Goal: Task Accomplishment & Management: Manage account settings

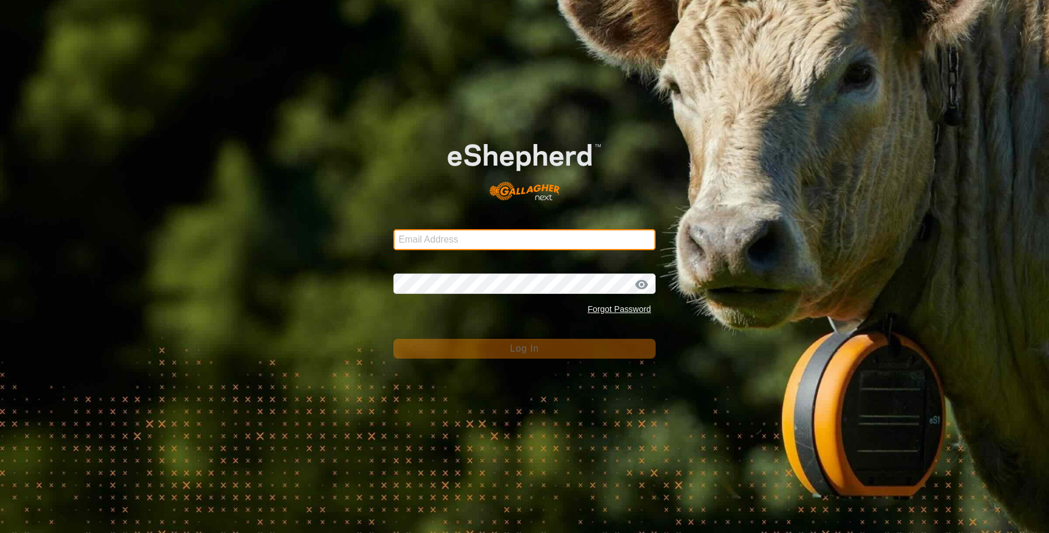
click at [510, 233] on input "Email Address" at bounding box center [524, 239] width 262 height 21
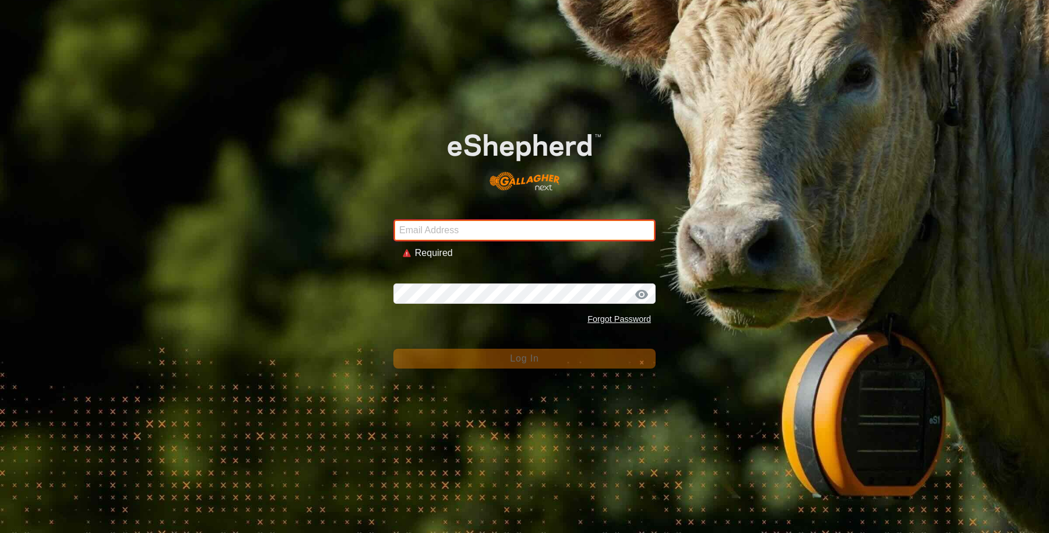
type input "sounness@activ8.net.au"
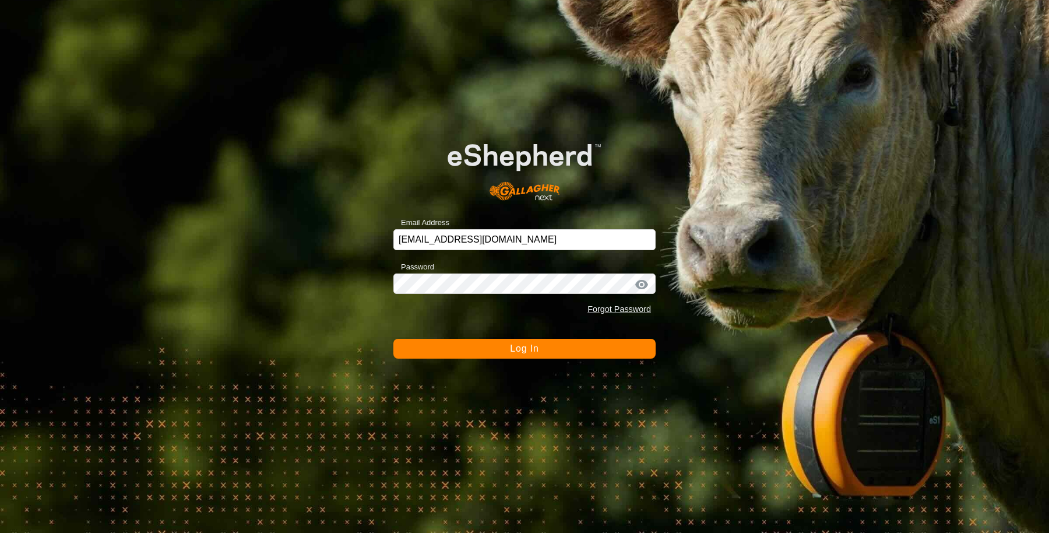
click at [481, 348] on button "Log In" at bounding box center [524, 349] width 262 height 20
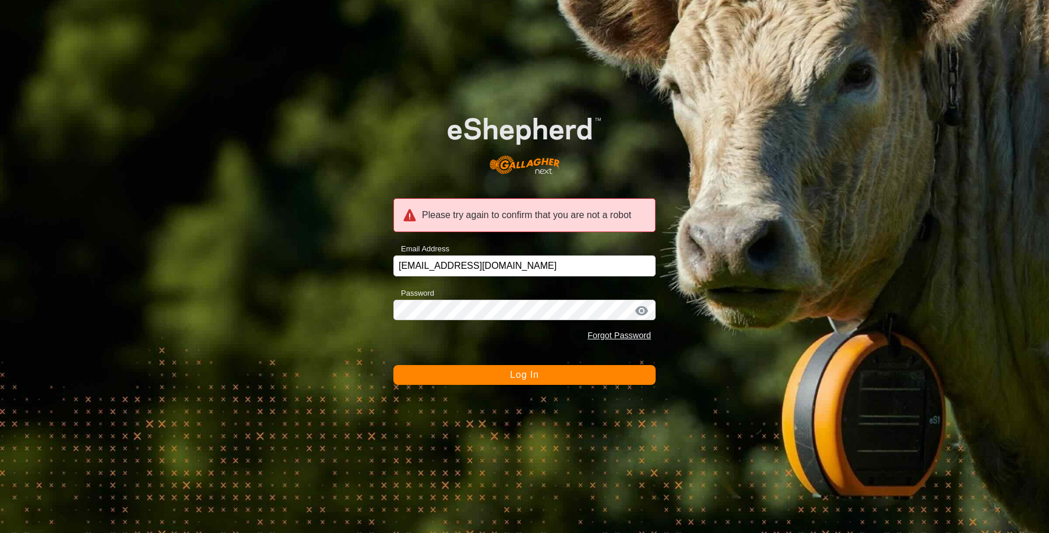
click at [470, 374] on button "Log In" at bounding box center [524, 375] width 262 height 20
click at [488, 378] on button "Log In" at bounding box center [524, 375] width 262 height 20
click at [637, 311] on div at bounding box center [641, 311] width 17 height 12
click at [489, 371] on button "Log In" at bounding box center [524, 375] width 262 height 20
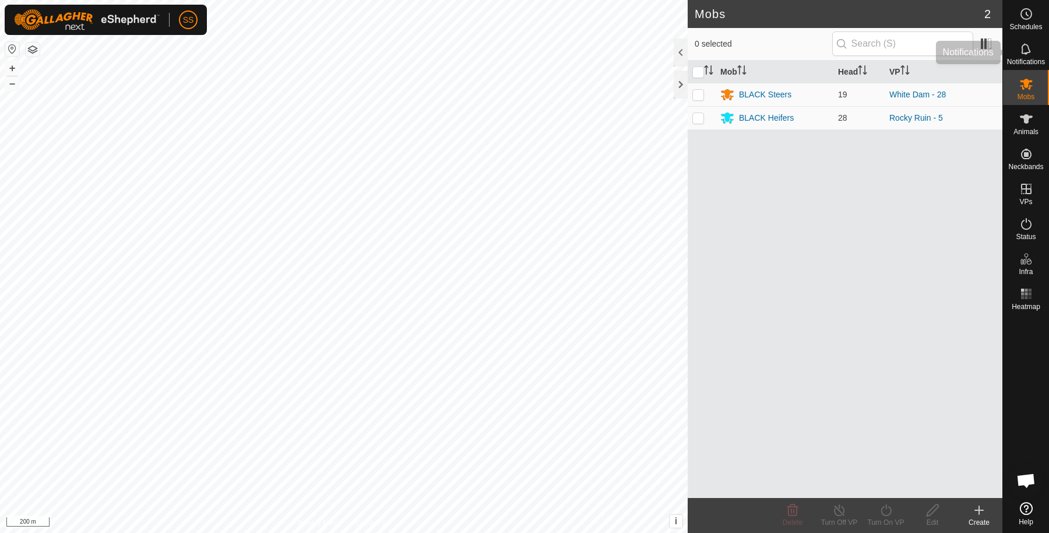
click at [1018, 61] on span "Notifications" at bounding box center [1026, 61] width 38 height 7
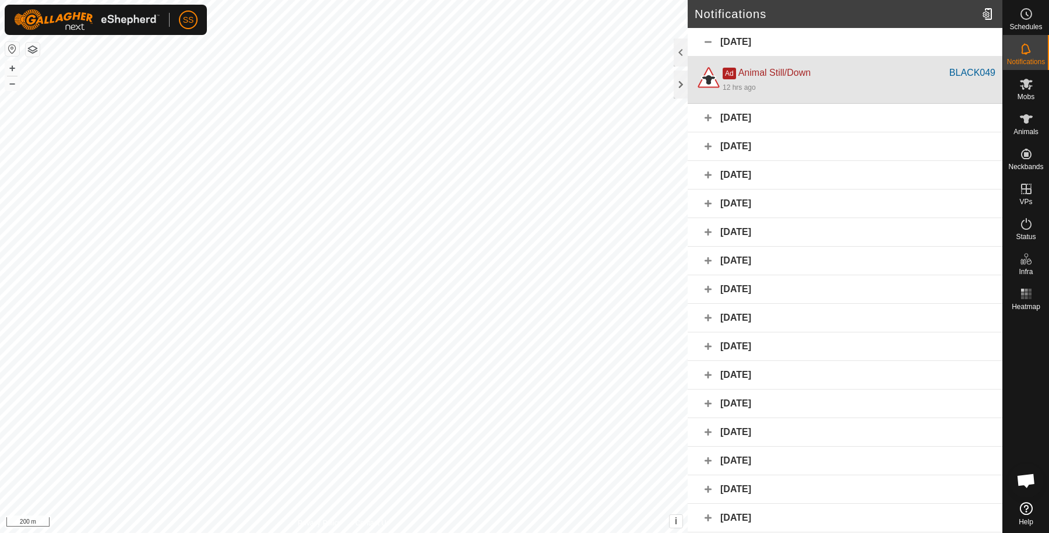
click at [780, 97] on div "Ad Animal Still/Down BLACK049 12 hrs ago" at bounding box center [845, 80] width 315 height 47
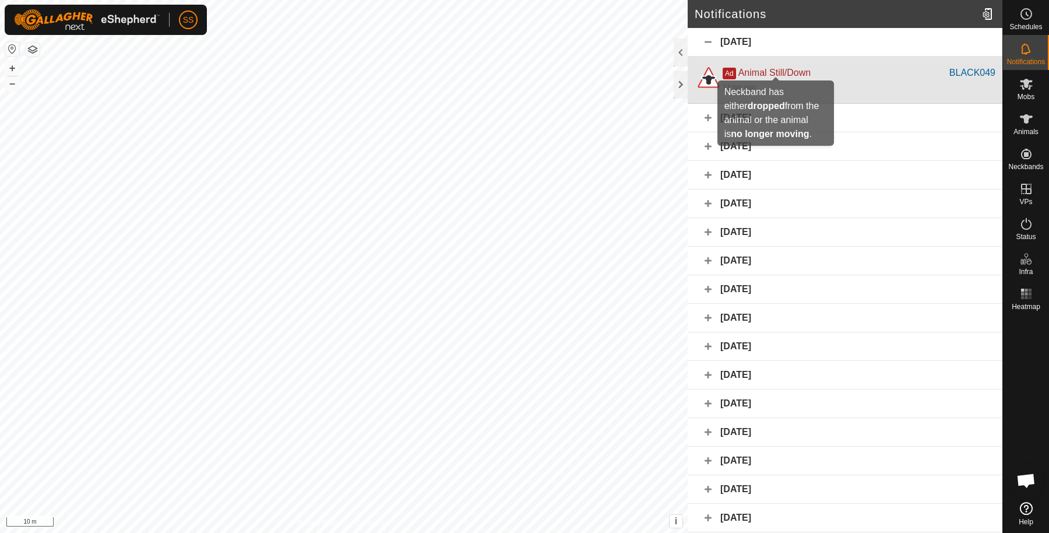
click at [758, 75] on span "Animal Still/Down" at bounding box center [774, 73] width 72 height 10
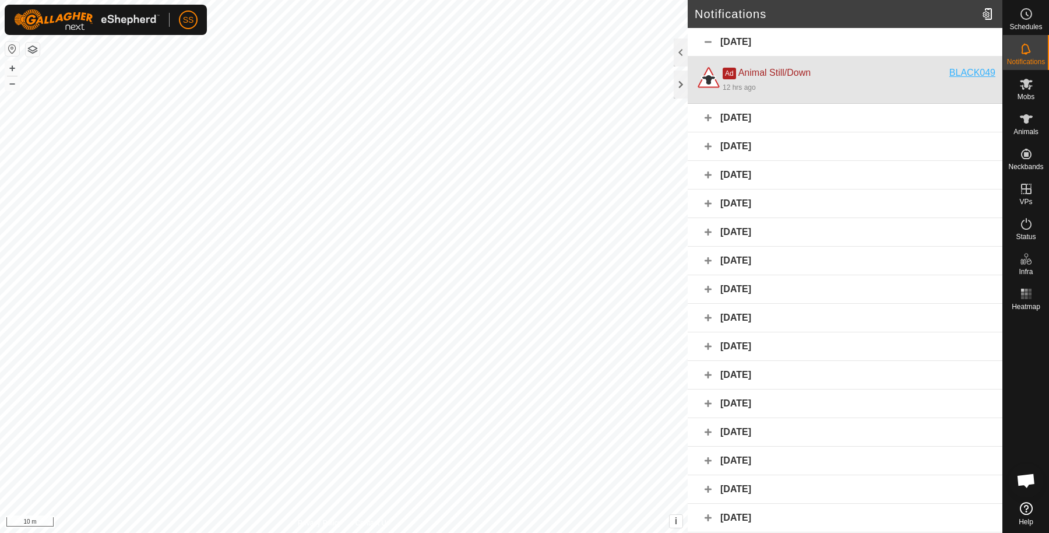
click at [949, 71] on div "BLACK049" at bounding box center [972, 73] width 46 height 14
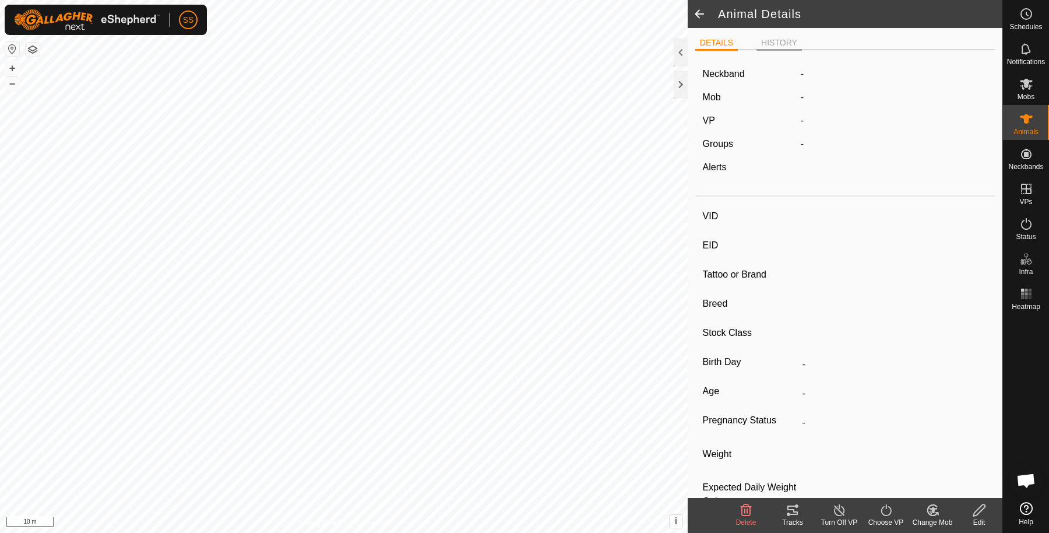
click at [762, 43] on li "HISTORY" at bounding box center [778, 44] width 45 height 14
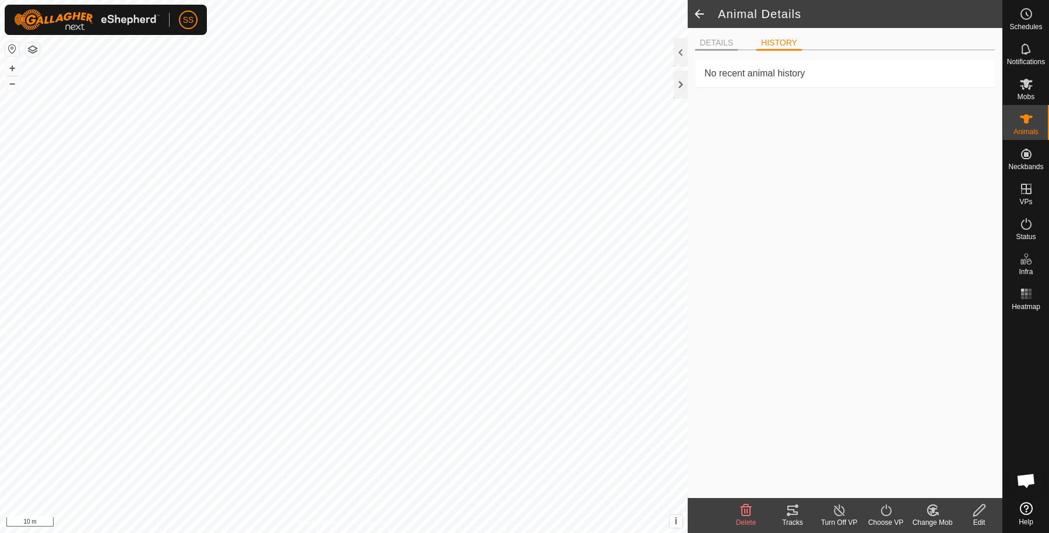
click at [713, 44] on li "DETAILS" at bounding box center [716, 44] width 43 height 14
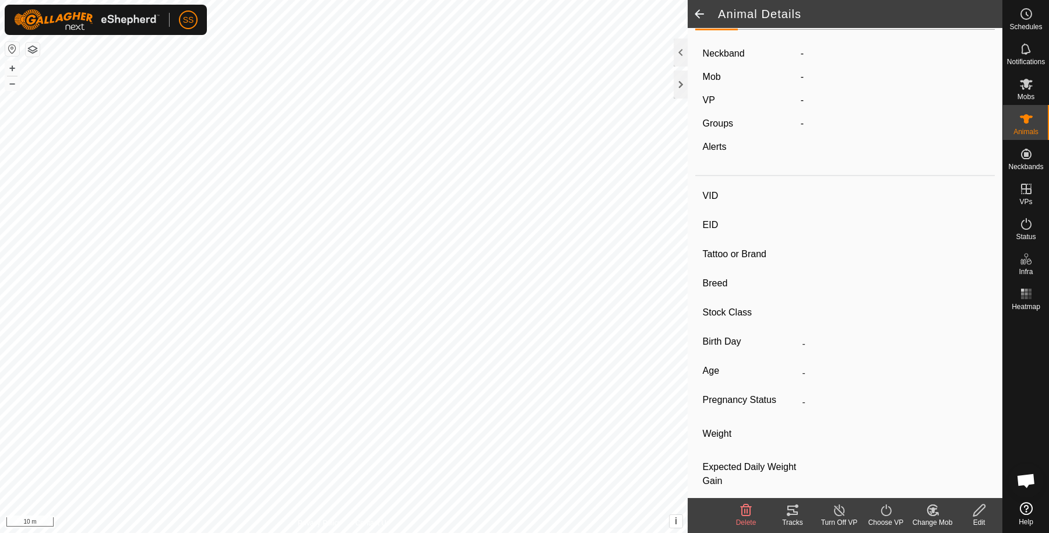
scroll to position [32, 0]
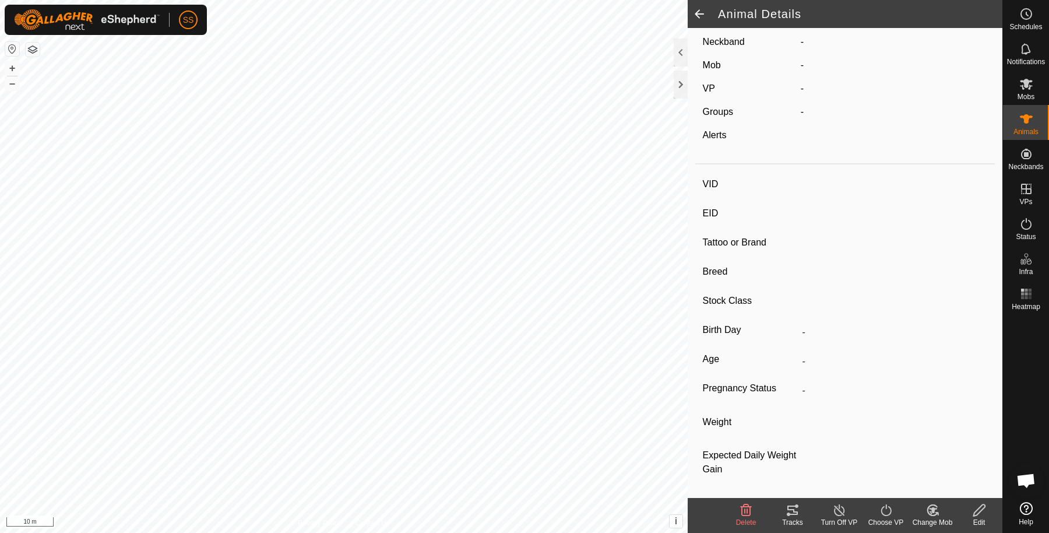
type input "BLACK049"
type input "-"
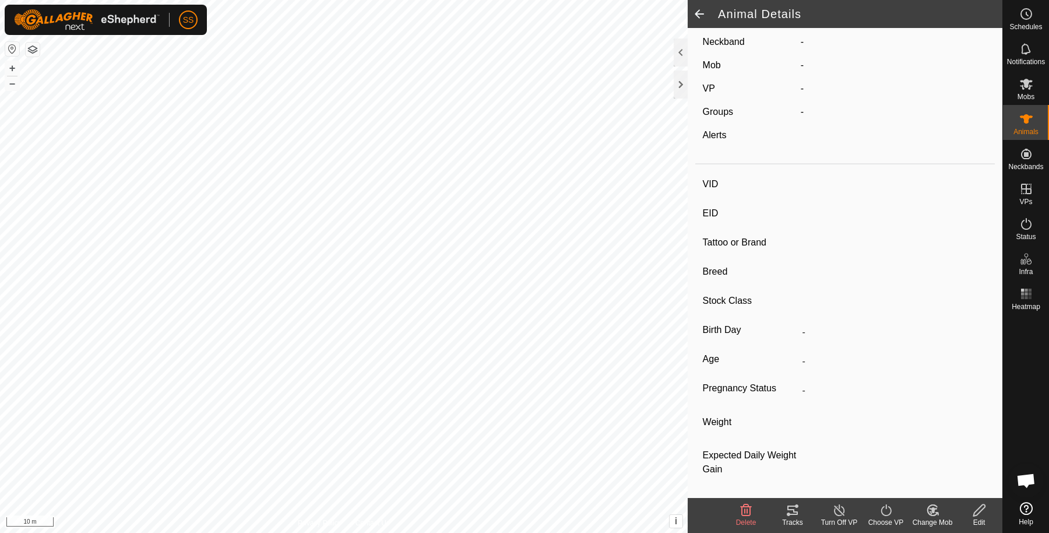
type input "312 kg"
type input "-"
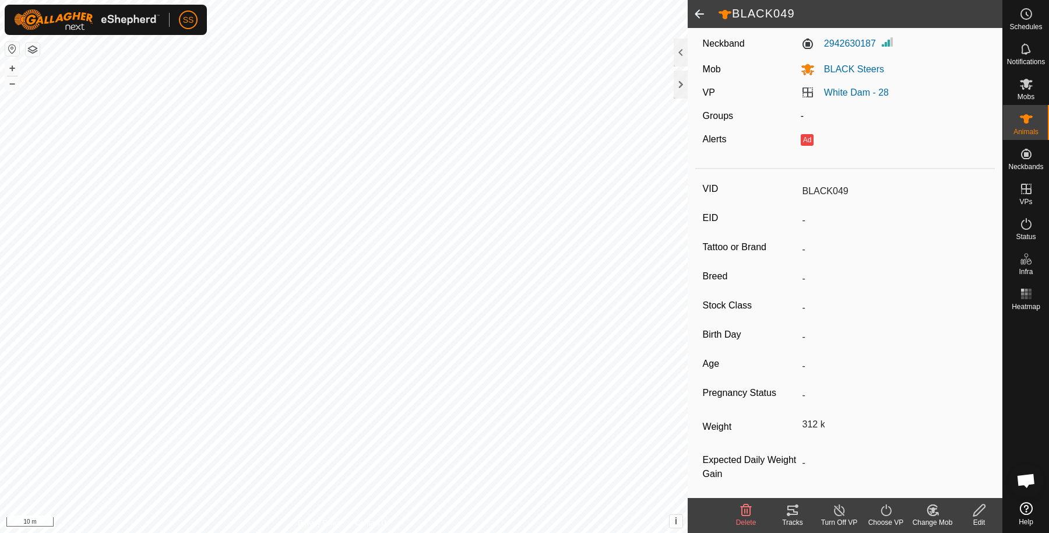
scroll to position [0, 0]
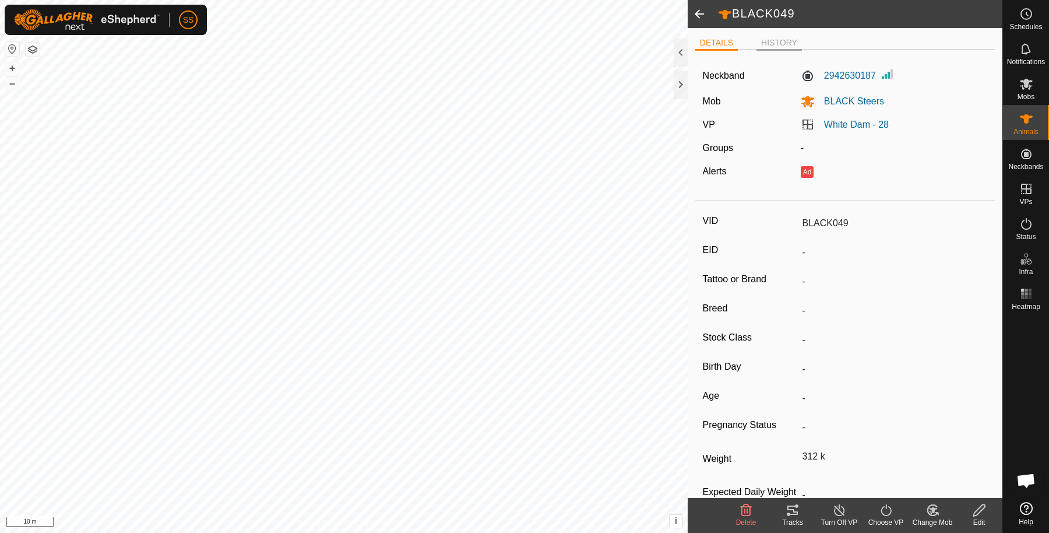
click at [785, 38] on li "HISTORY" at bounding box center [778, 44] width 45 height 14
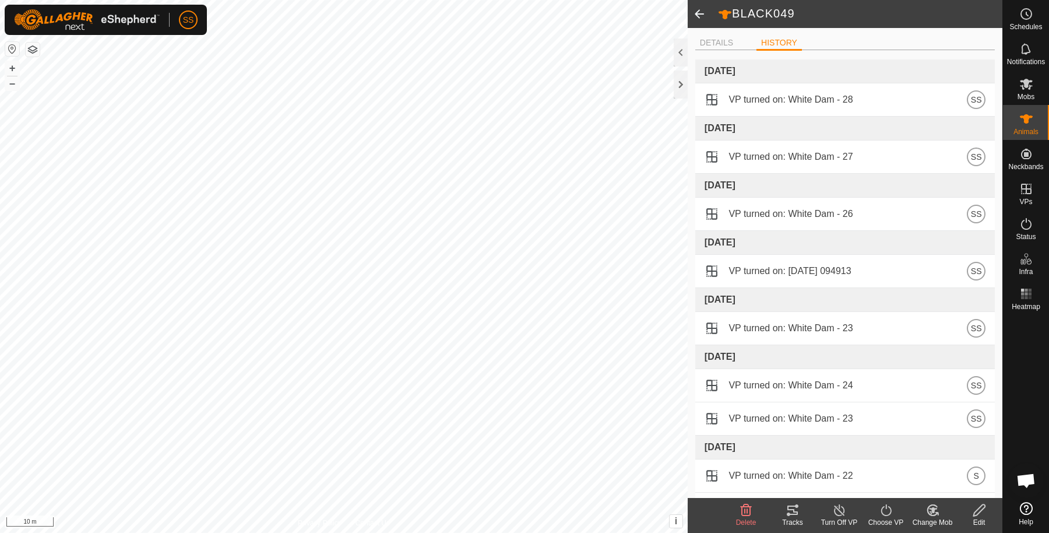
click at [724, 54] on div "DETAILS HISTORY" at bounding box center [844, 48] width 299 height 24
click at [720, 47] on li "DETAILS" at bounding box center [716, 44] width 43 height 14
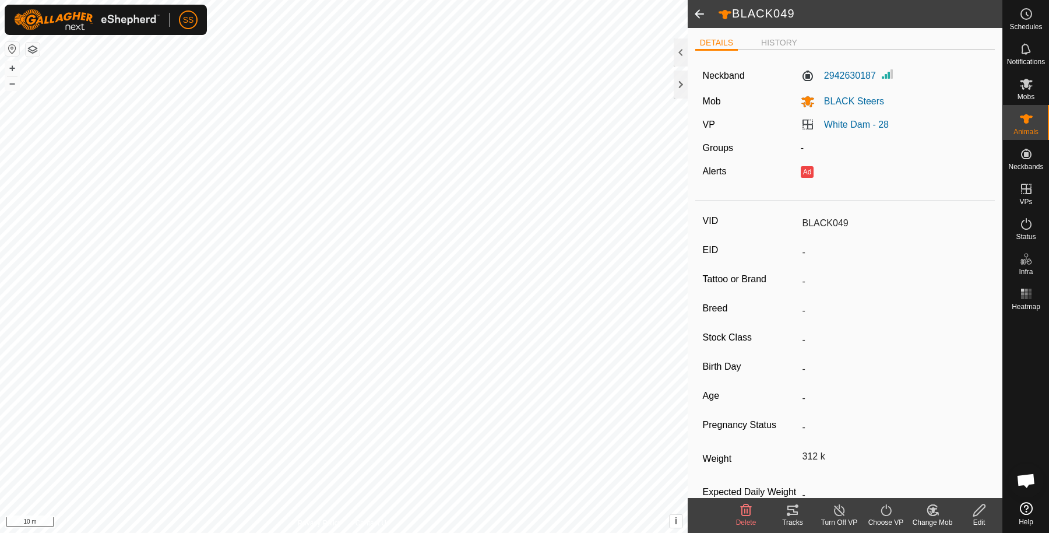
click at [695, 13] on span at bounding box center [699, 14] width 23 height 28
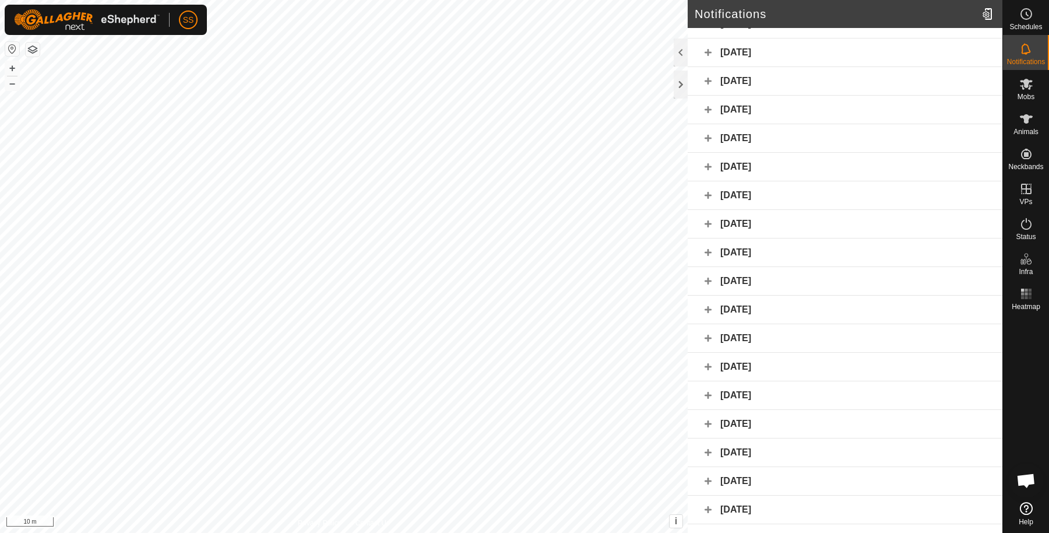
scroll to position [62, 0]
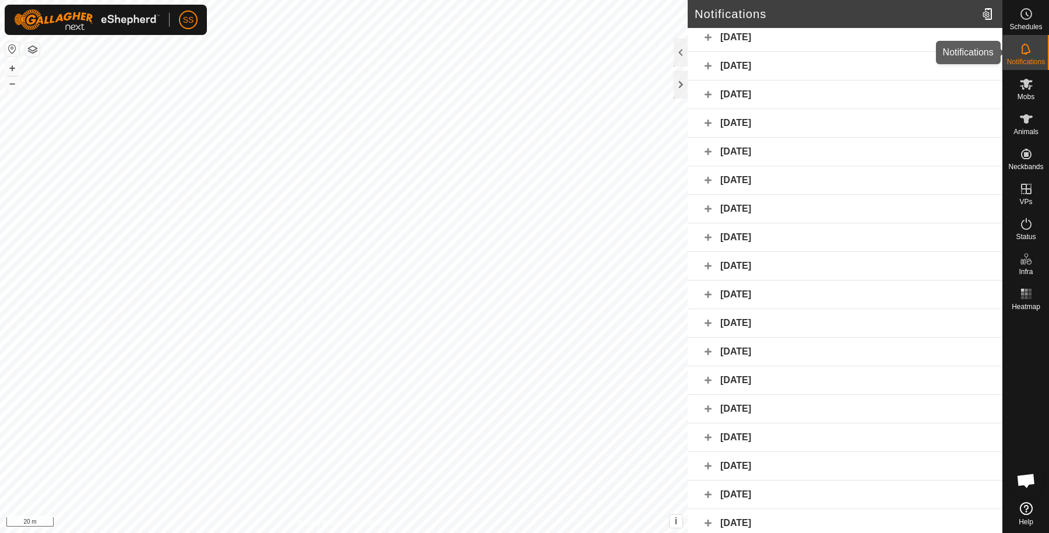
click at [1026, 53] on icon at bounding box center [1025, 48] width 9 height 11
click at [985, 15] on div at bounding box center [988, 14] width 23 height 33
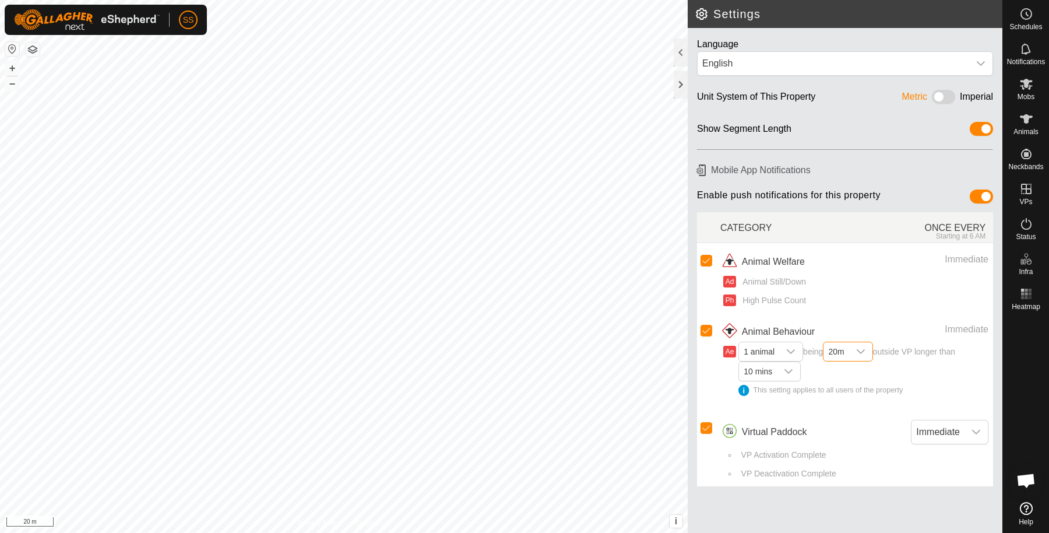
click at [843, 342] on span "20m" at bounding box center [835, 351] width 25 height 19
click at [861, 351] on icon "dropdown trigger" at bounding box center [860, 351] width 9 height 9
click at [783, 364] on div "dropdown trigger" at bounding box center [788, 371] width 23 height 19
click at [785, 369] on icon "dropdown trigger" at bounding box center [788, 371] width 9 height 9
click at [857, 389] on div "This setting applies to all users of the property" at bounding box center [863, 390] width 250 height 11
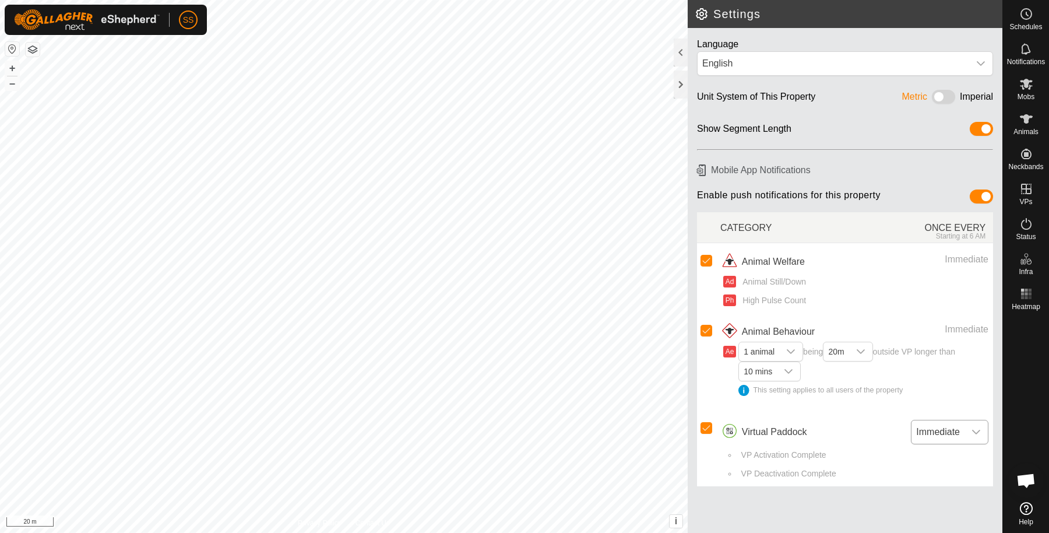
click at [971, 424] on div "dropdown trigger" at bounding box center [975, 431] width 23 height 23
click at [979, 67] on icon "dropdown trigger" at bounding box center [980, 63] width 9 height 9
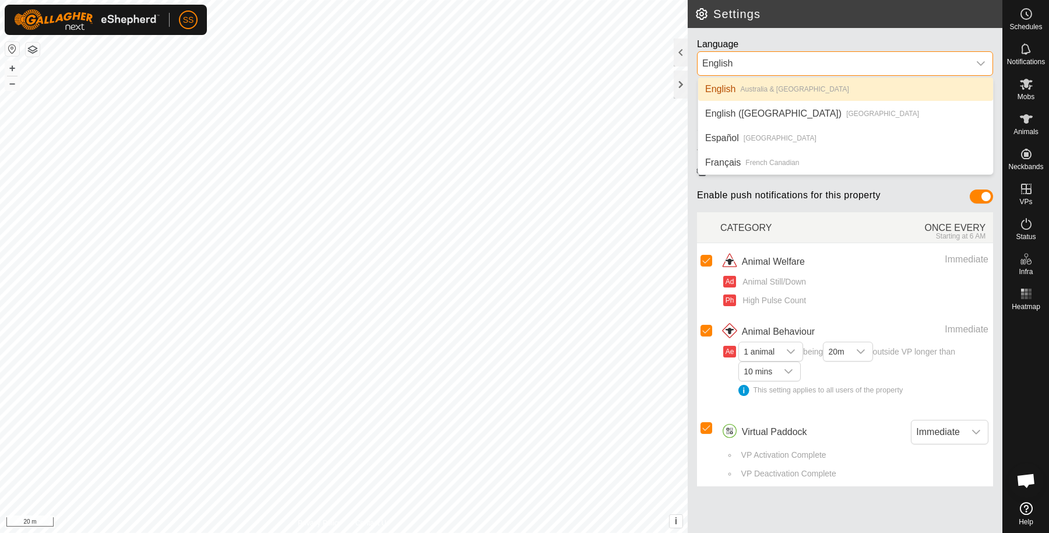
click at [943, 73] on span "English" at bounding box center [833, 63] width 272 height 23
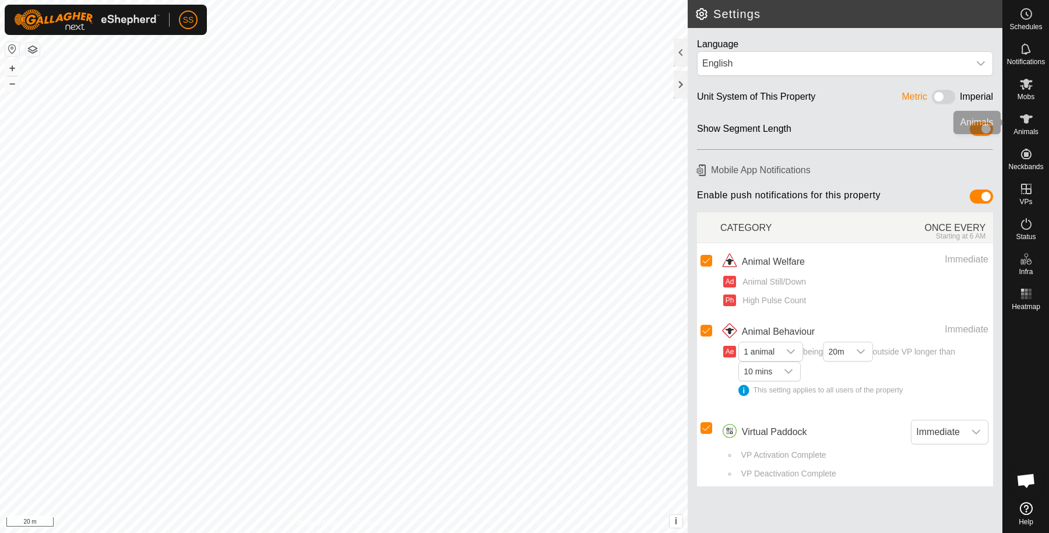
click at [1021, 125] on icon at bounding box center [1026, 119] width 14 height 14
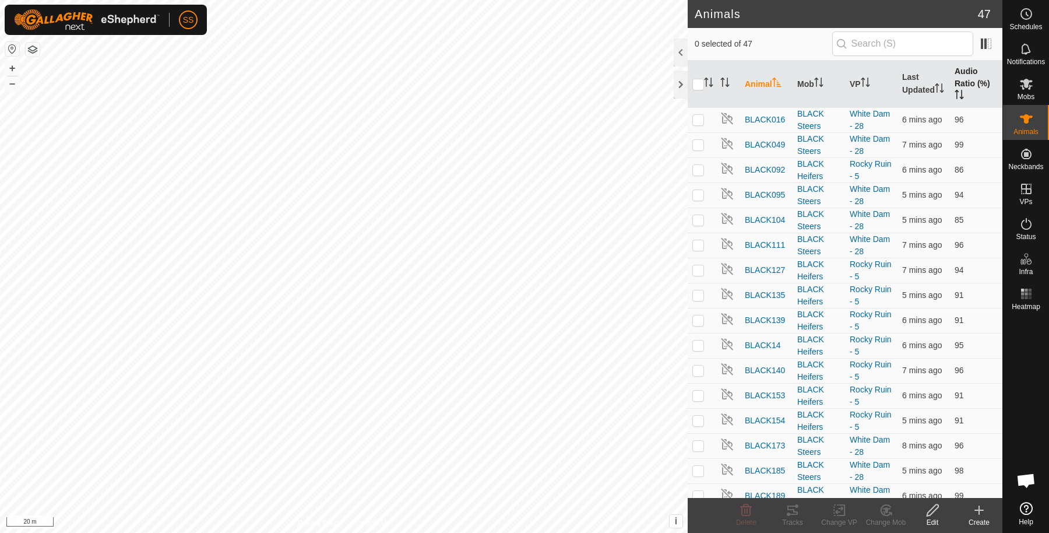
click at [959, 76] on th "Audio Ratio (%)" at bounding box center [976, 84] width 52 height 47
click at [960, 87] on th "Audio Ratio (%)" at bounding box center [976, 84] width 52 height 47
click at [694, 121] on p-checkbox at bounding box center [698, 119] width 12 height 9
click at [796, 504] on icon at bounding box center [796, 505] width 3 height 3
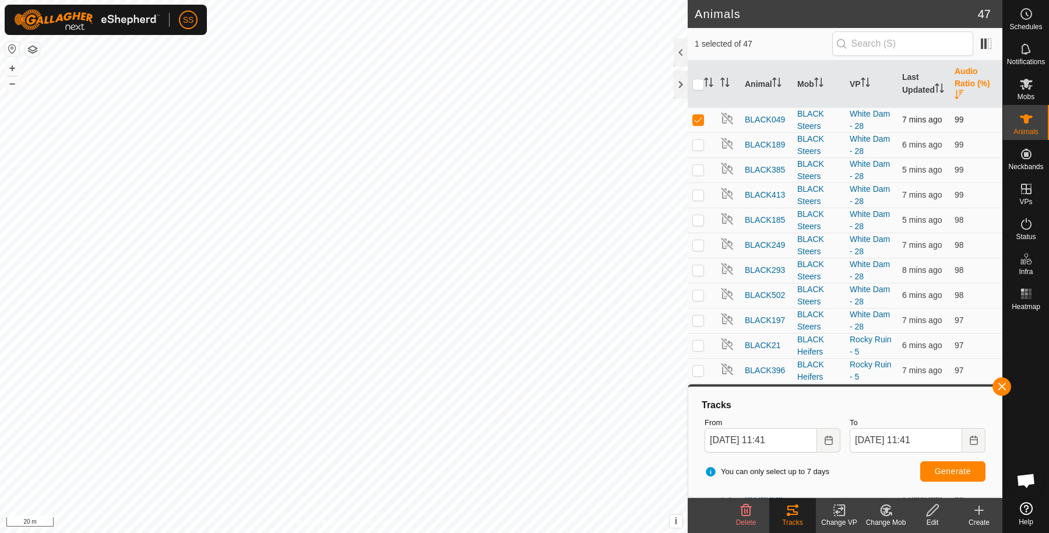
click at [698, 120] on p-checkbox at bounding box center [698, 119] width 12 height 9
checkbox input "false"
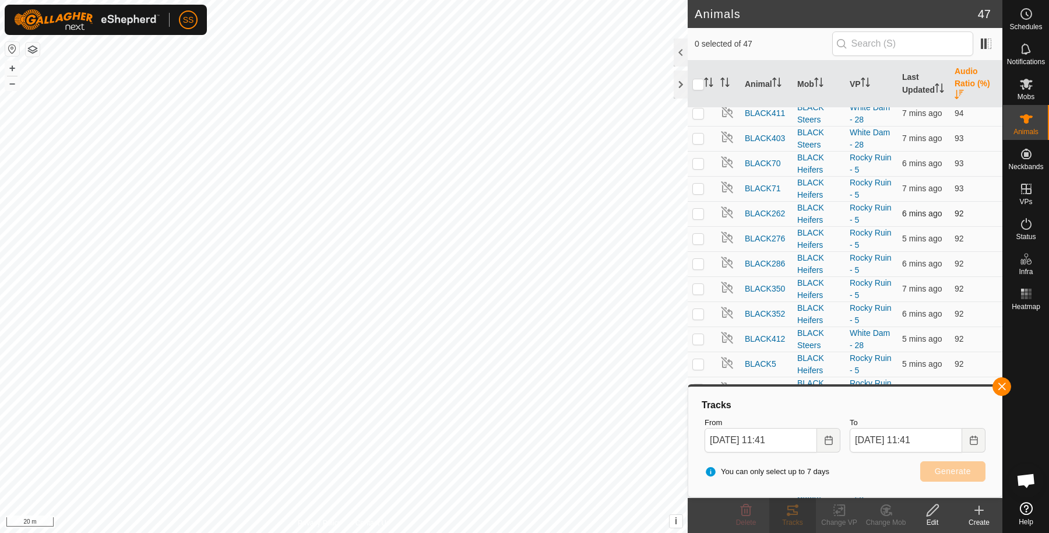
scroll to position [777, 0]
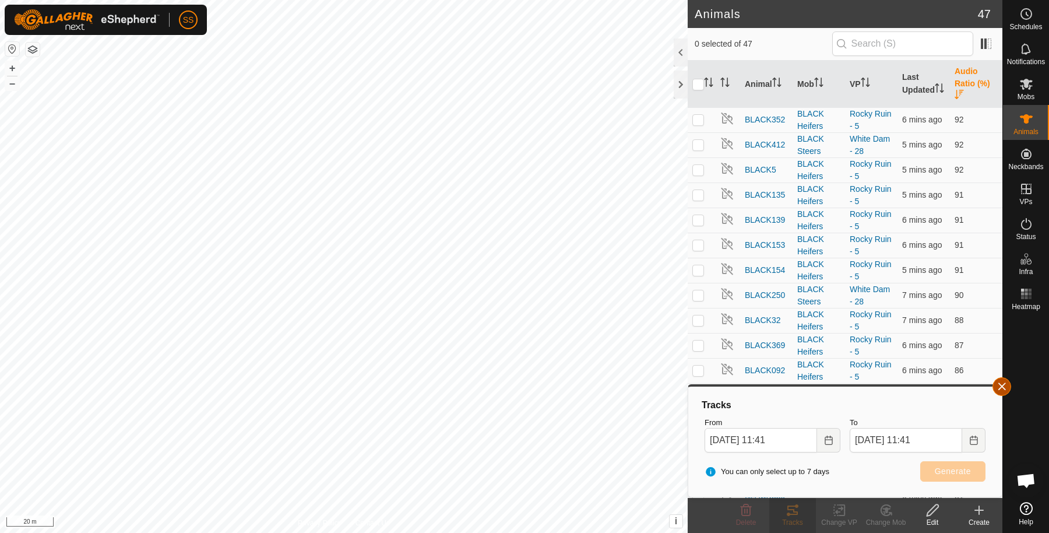
click at [1008, 386] on button "button" at bounding box center [1001, 386] width 19 height 19
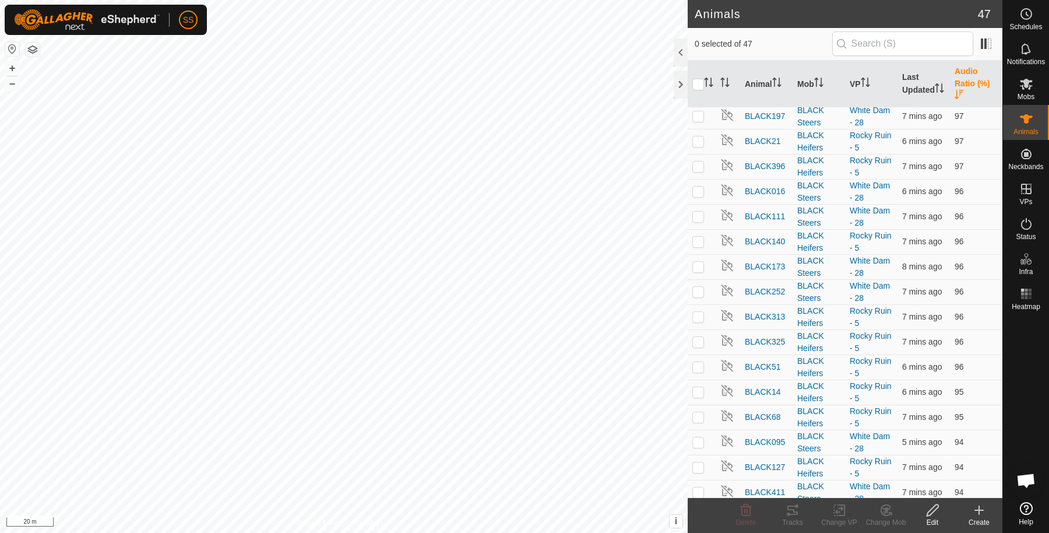
scroll to position [0, 0]
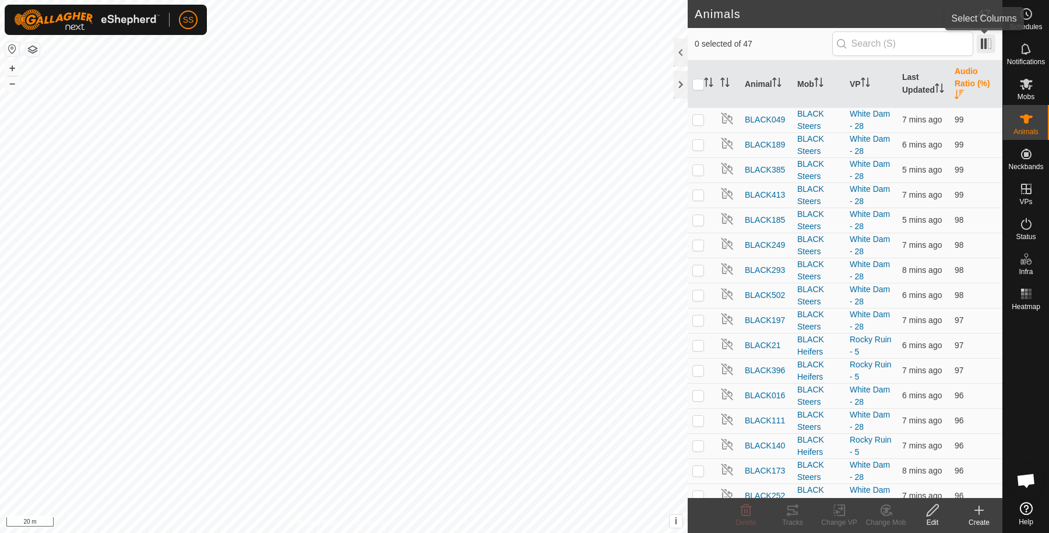
click at [978, 44] on span at bounding box center [986, 43] width 19 height 19
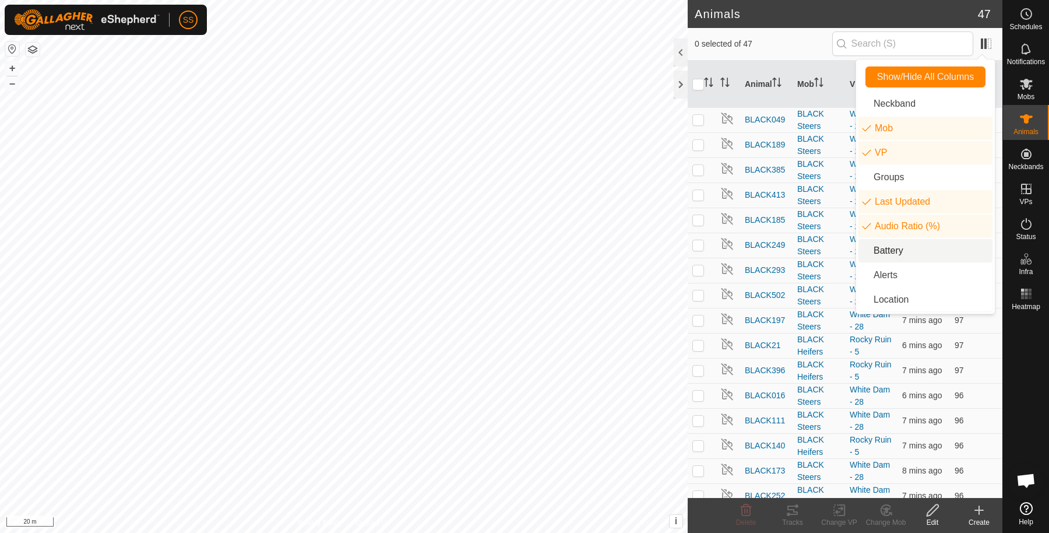
click at [915, 242] on li "Battery" at bounding box center [925, 250] width 134 height 23
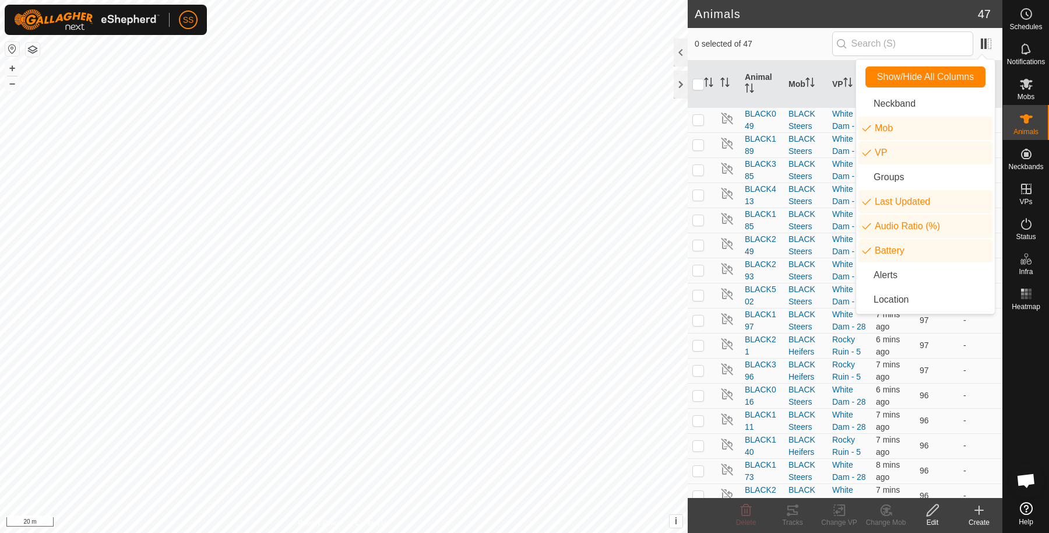
click at [793, 47] on span "0 selected of 47" at bounding box center [764, 44] width 138 height 12
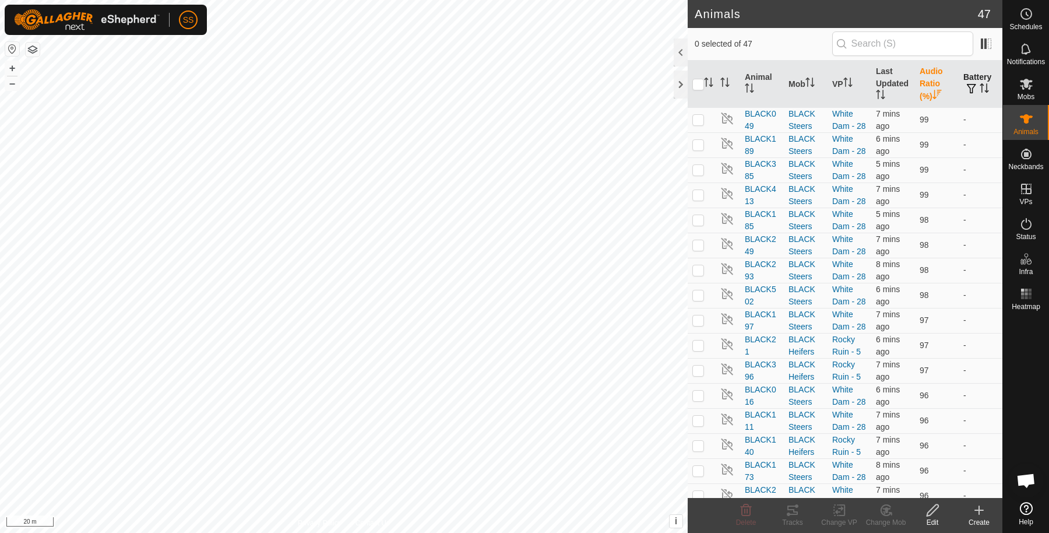
click at [973, 71] on th "Battery" at bounding box center [981, 84] width 44 height 47
click at [971, 80] on th "Battery" at bounding box center [981, 84] width 44 height 47
click at [971, 74] on th "Battery" at bounding box center [981, 84] width 44 height 47
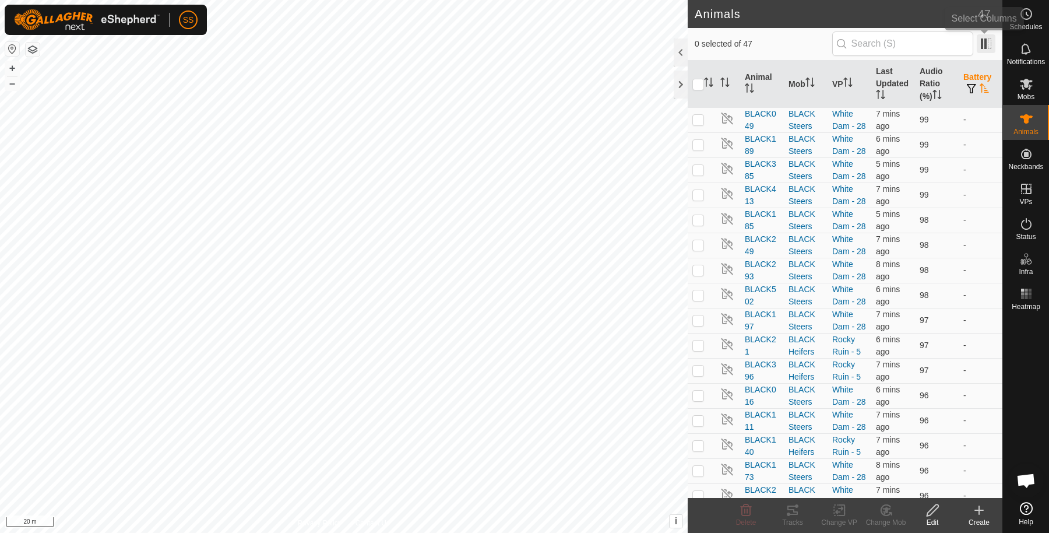
click at [981, 43] on span at bounding box center [986, 43] width 19 height 19
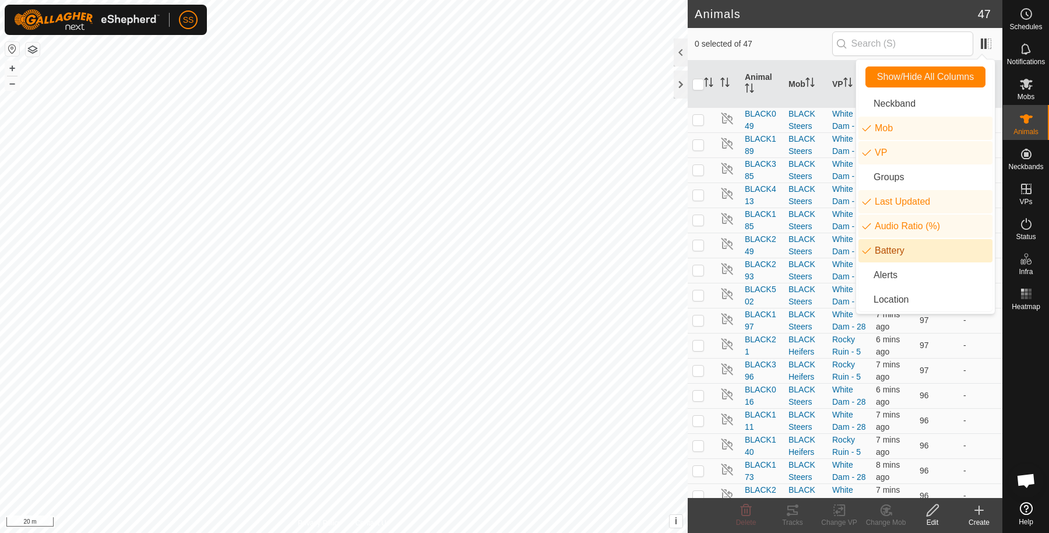
click at [925, 248] on li "Battery" at bounding box center [925, 250] width 134 height 23
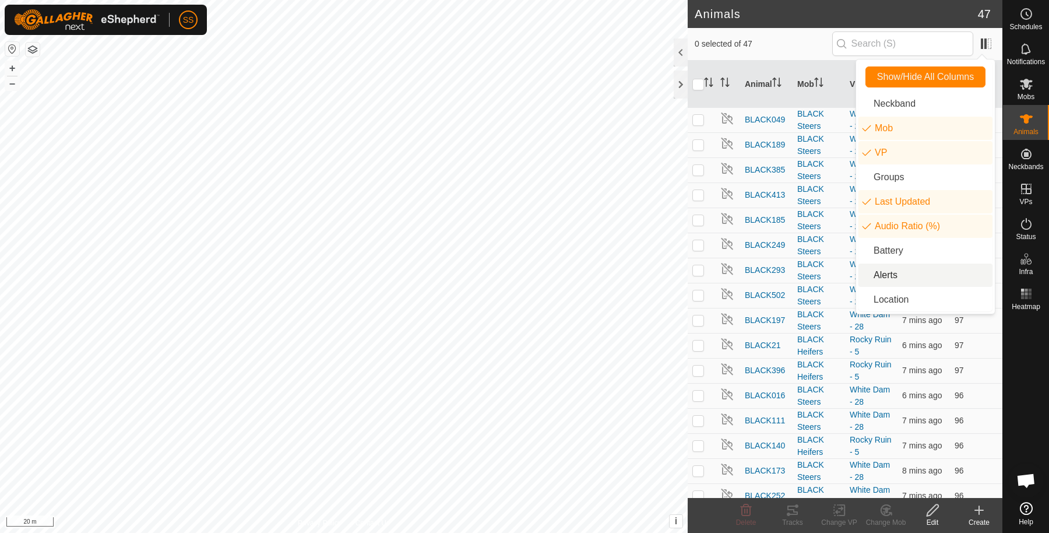
click at [918, 266] on li "Alerts" at bounding box center [925, 274] width 134 height 23
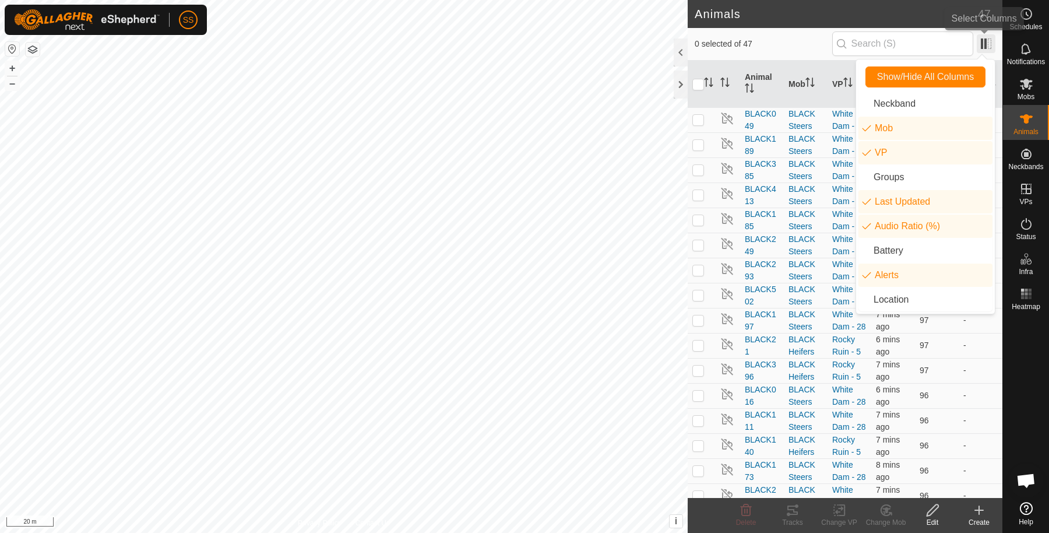
click at [994, 38] on span at bounding box center [986, 43] width 19 height 19
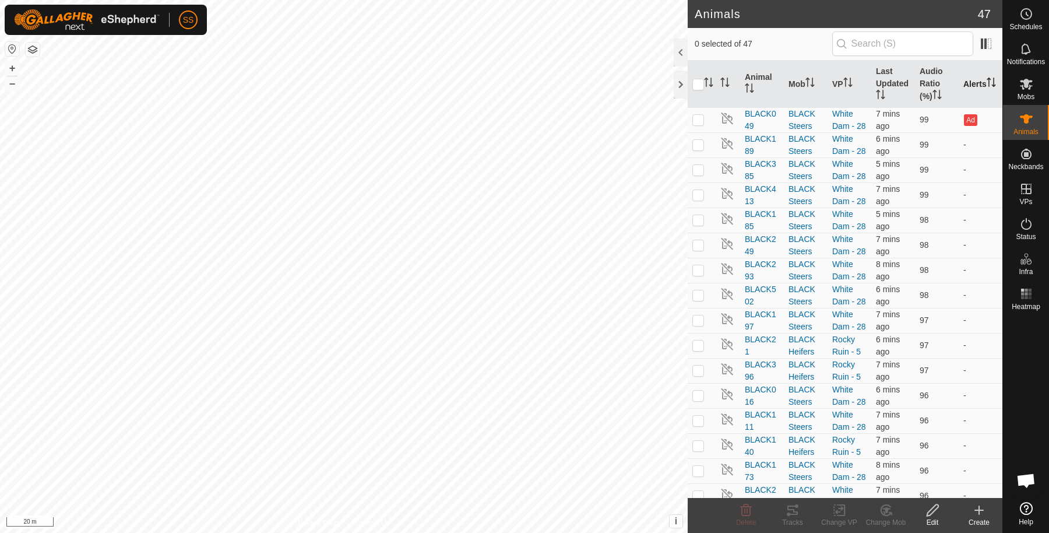
click at [964, 66] on th "Alerts" at bounding box center [981, 84] width 44 height 47
click at [964, 84] on th "Alerts" at bounding box center [981, 84] width 44 height 47
click at [985, 47] on span at bounding box center [986, 43] width 19 height 19
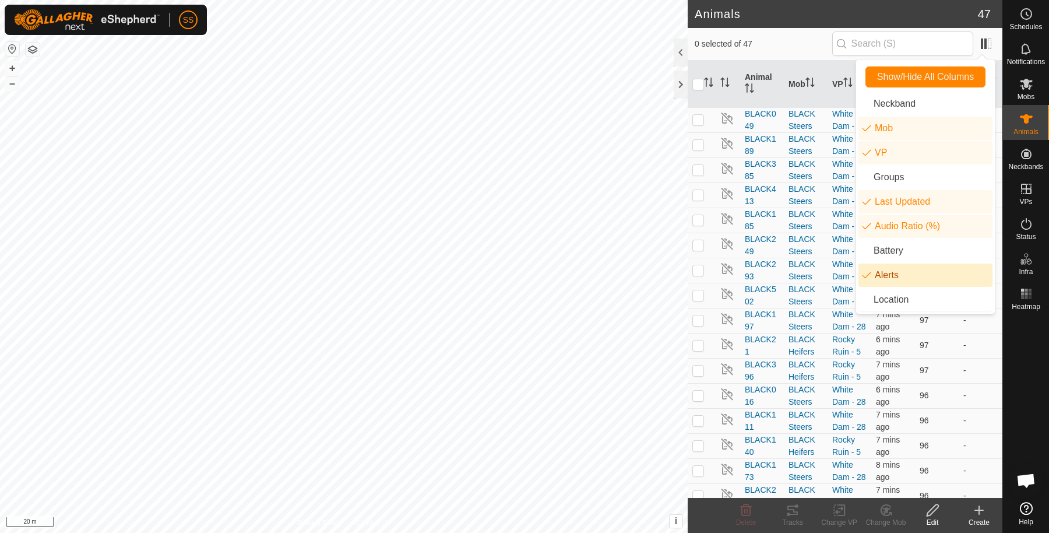
click at [893, 272] on li "Alerts" at bounding box center [925, 274] width 134 height 23
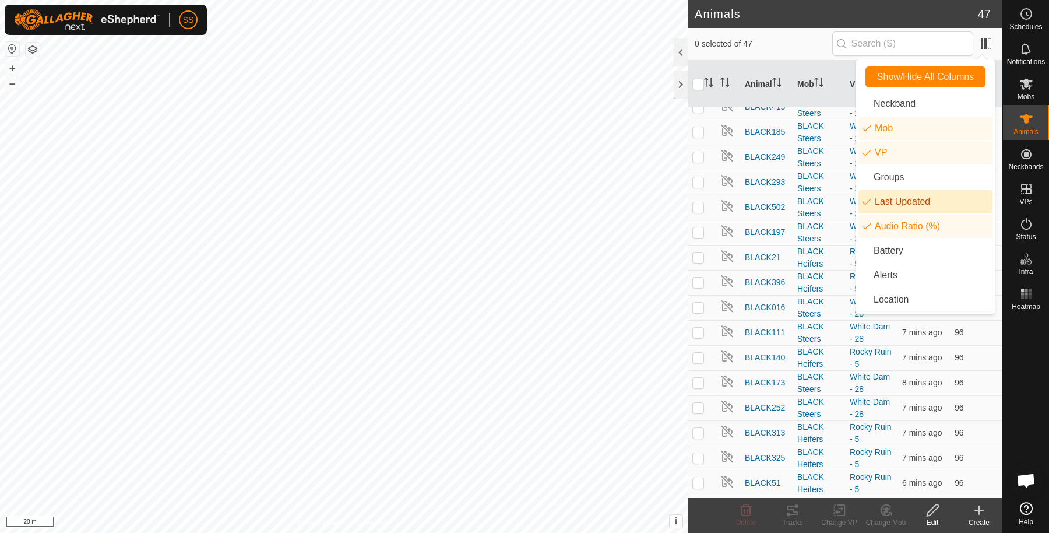
scroll to position [90, 0]
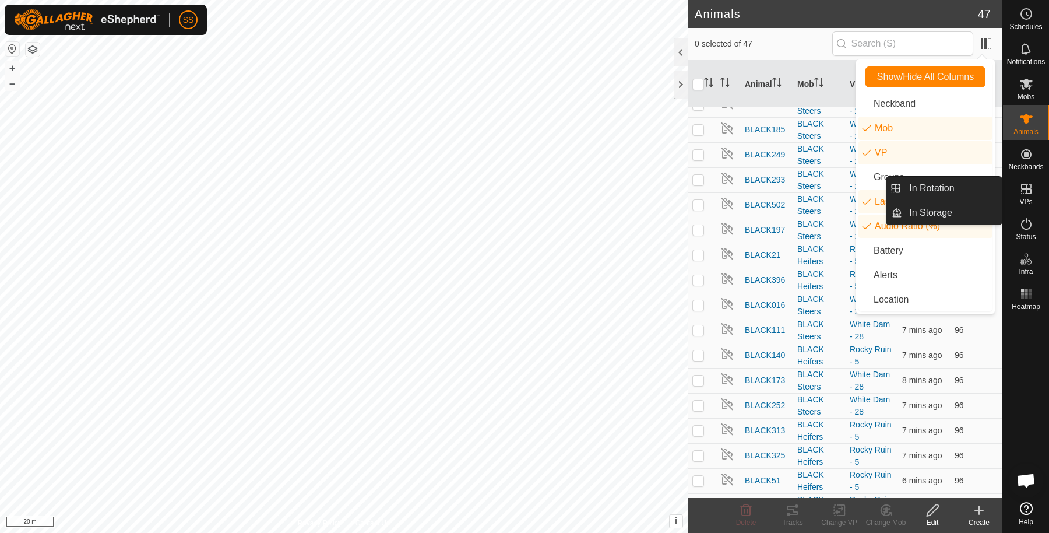
click at [1034, 382] on div at bounding box center [1026, 406] width 46 height 182
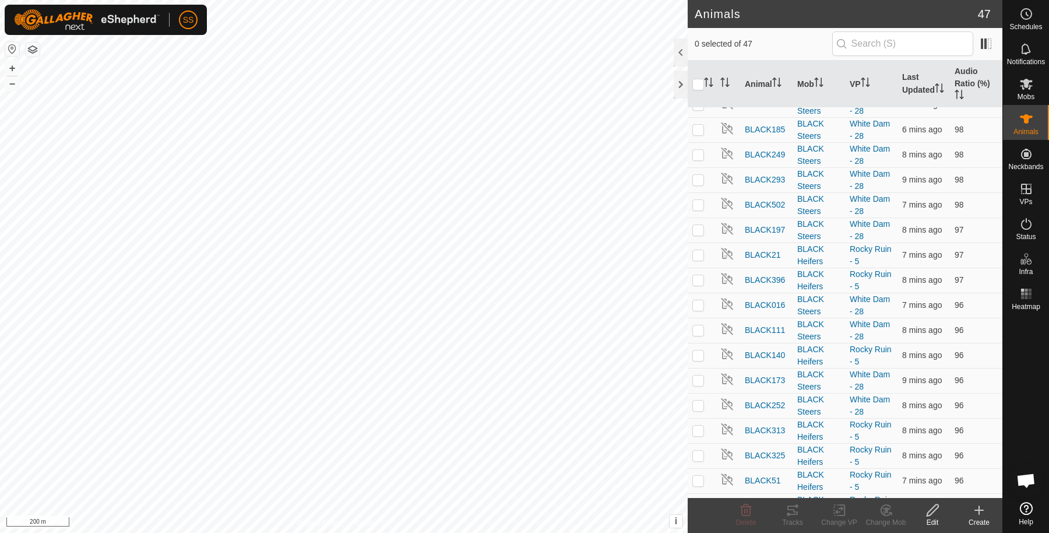
click at [1033, 477] on span "Open chat" at bounding box center [1025, 481] width 19 height 16
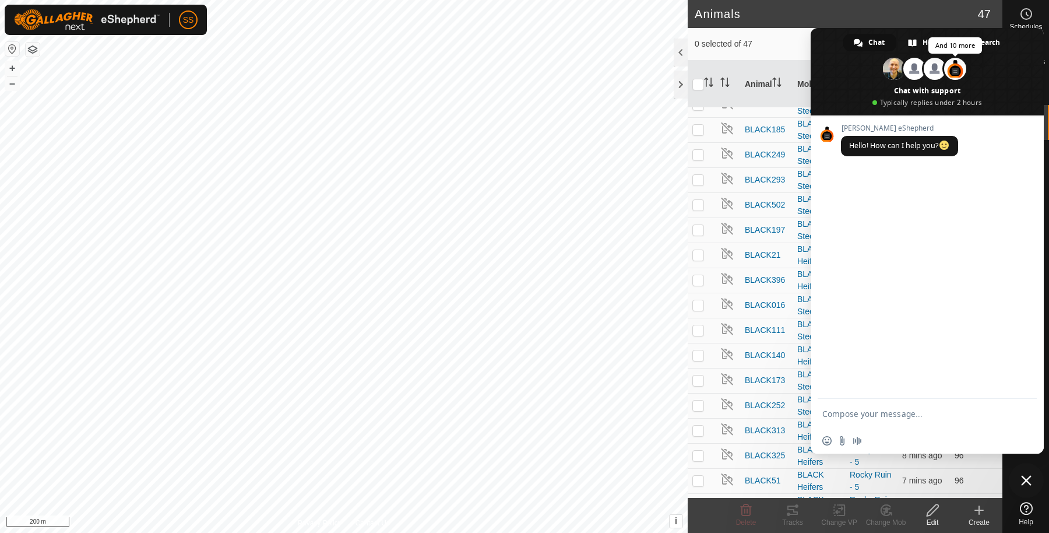
click at [952, 69] on span at bounding box center [955, 69] width 22 height 22
click at [766, 16] on h2 "Animals" at bounding box center [836, 14] width 283 height 14
